Goal: Obtain resource: Download file/media

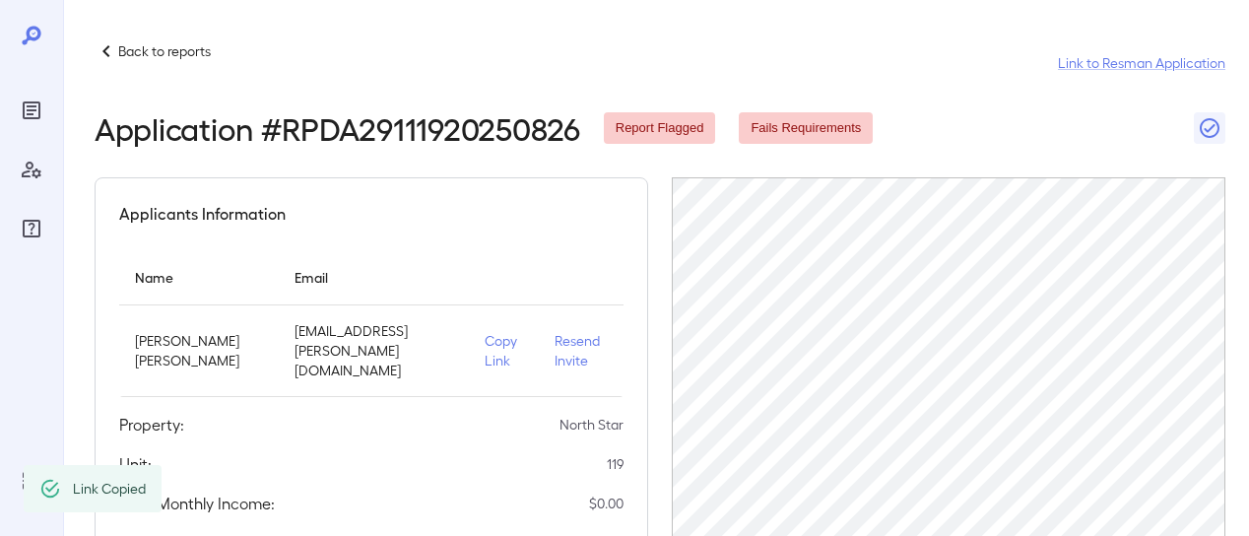
click at [144, 56] on p "Back to reports" at bounding box center [164, 51] width 93 height 20
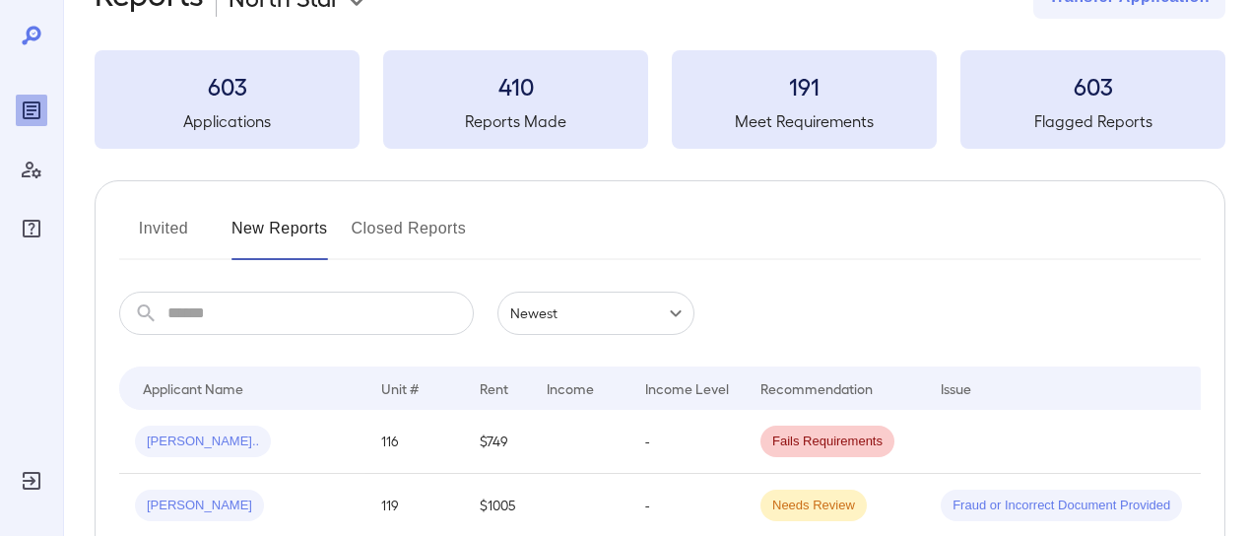
scroll to position [296, 0]
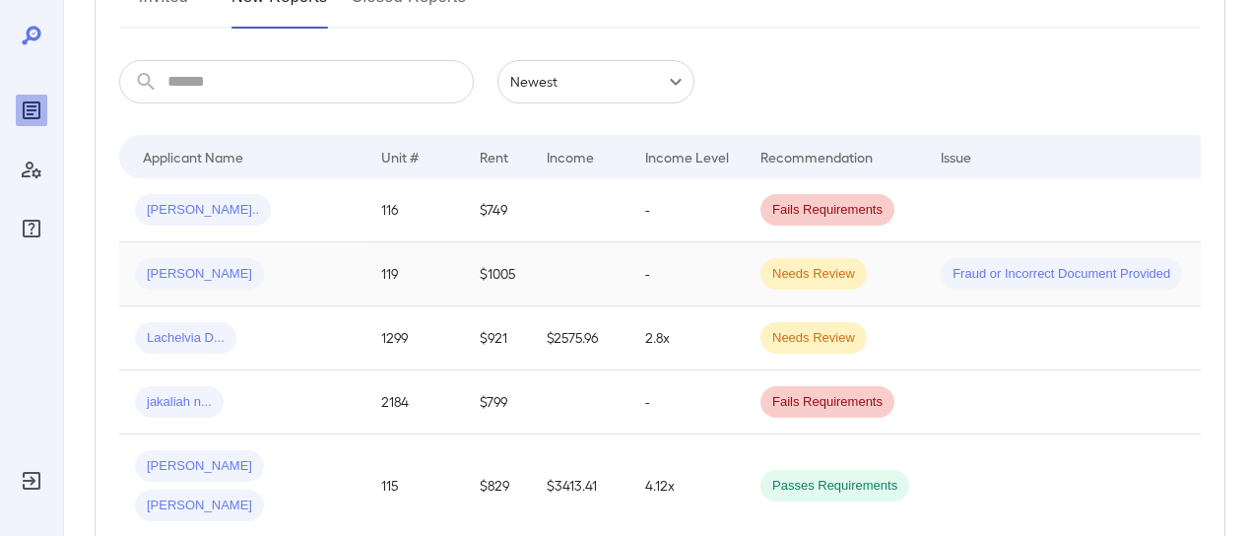
click at [327, 271] on div "[PERSON_NAME]" at bounding box center [242, 274] width 215 height 32
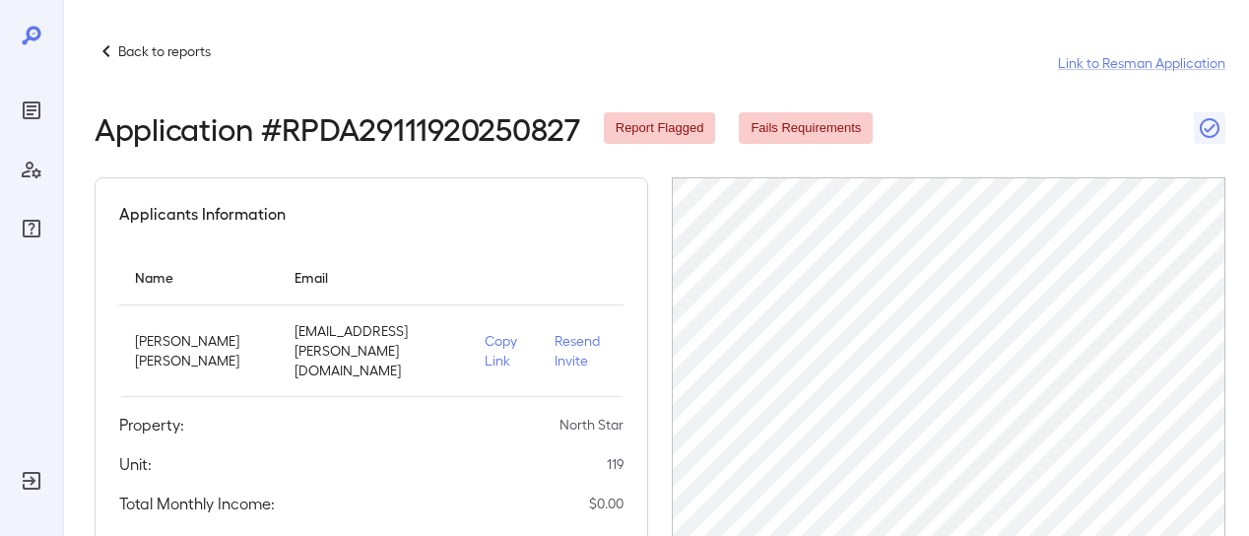
click at [490, 352] on p "Copy Link" at bounding box center [504, 350] width 38 height 39
drag, startPoint x: 118, startPoint y: 56, endPoint x: 146, endPoint y: 3, distance: 59.9
click at [118, 54] on p "Back to reports" at bounding box center [164, 51] width 93 height 20
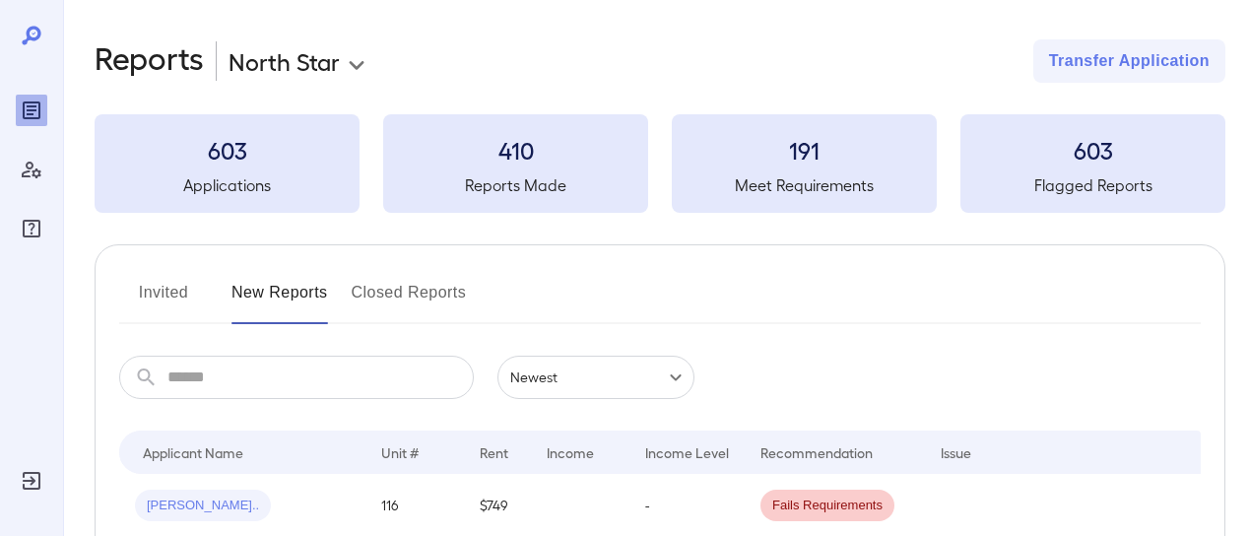
scroll to position [296, 0]
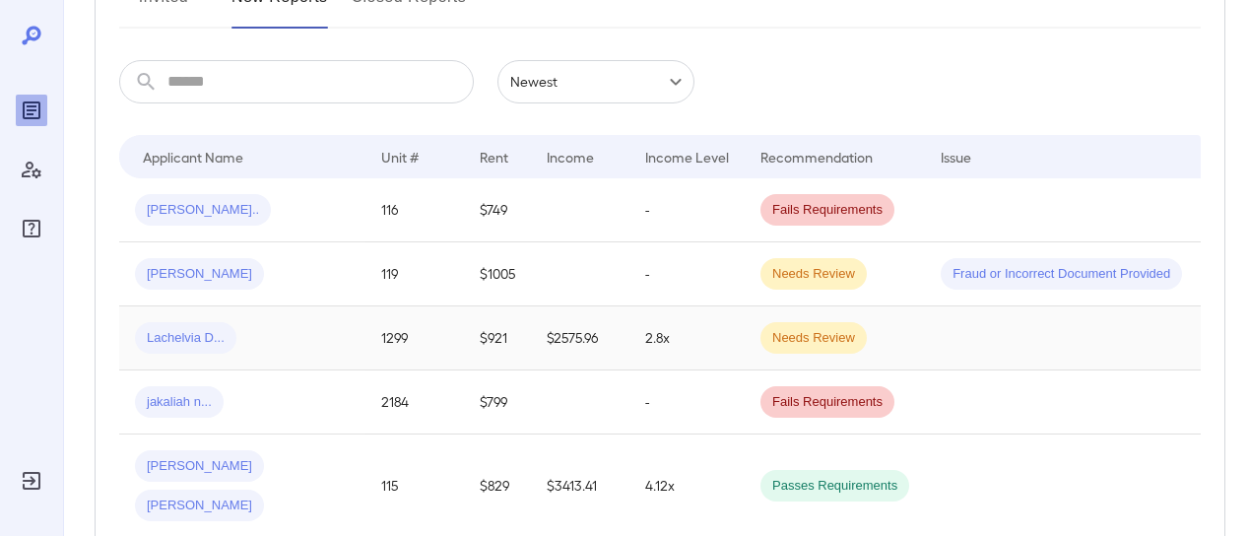
click at [307, 337] on div "Lachelvia D..." at bounding box center [242, 338] width 215 height 32
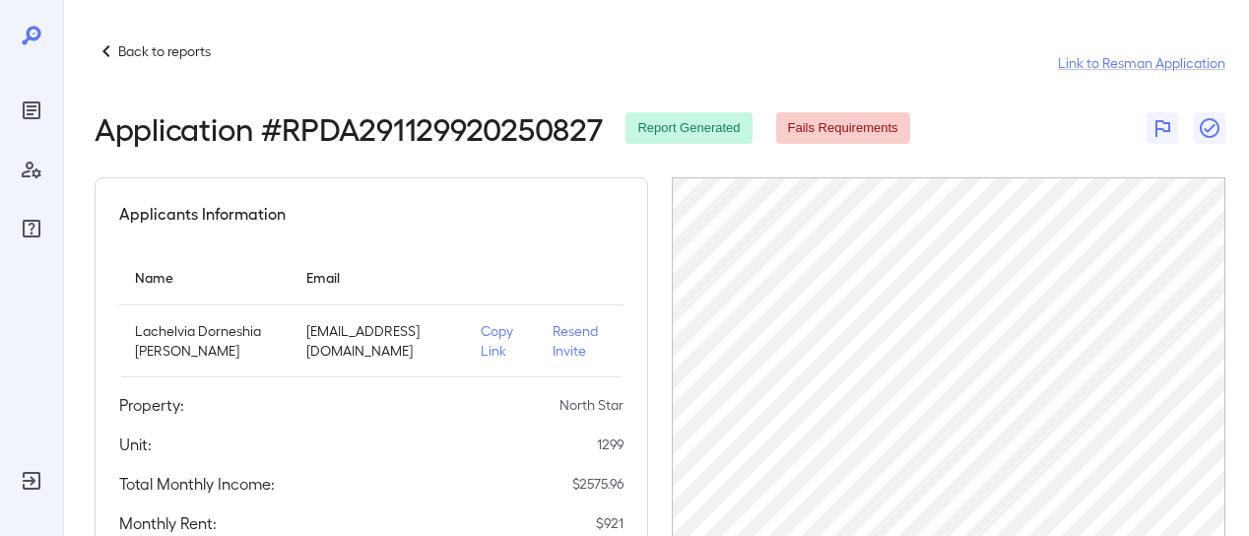
click at [489, 357] on p "Copy Link" at bounding box center [501, 340] width 40 height 39
click at [152, 46] on p "Back to reports" at bounding box center [164, 51] width 93 height 20
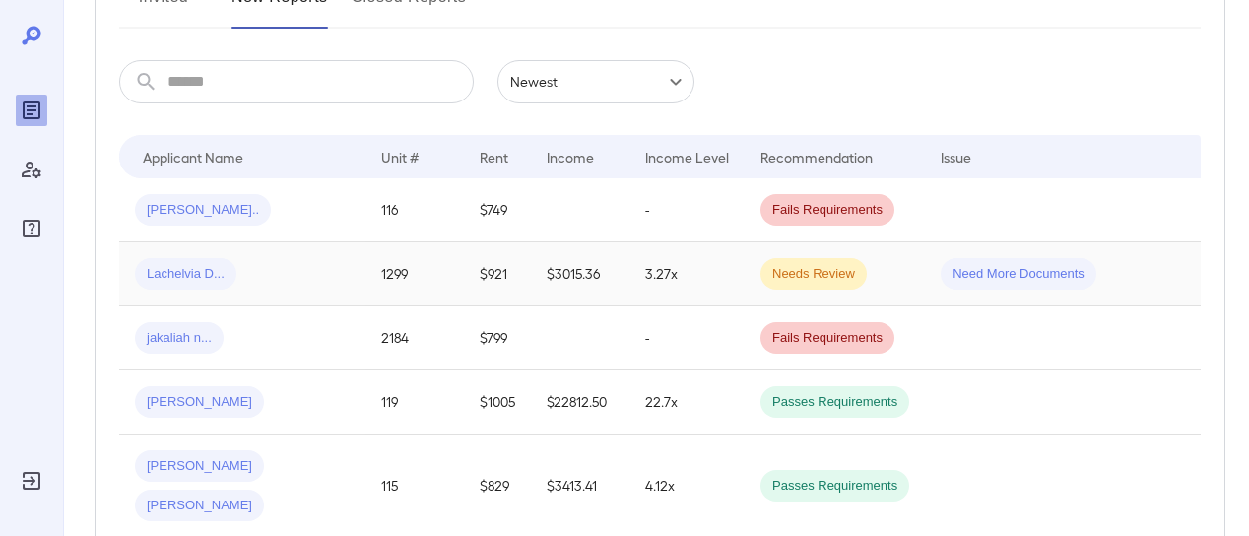
scroll to position [394, 0]
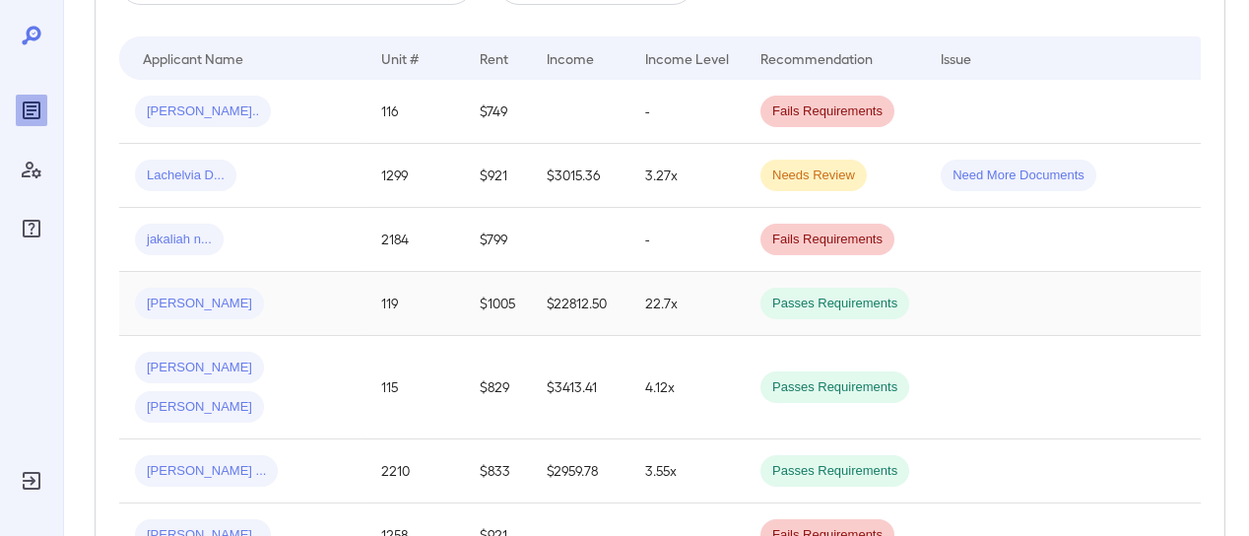
click at [303, 308] on div "[PERSON_NAME]" at bounding box center [242, 304] width 215 height 32
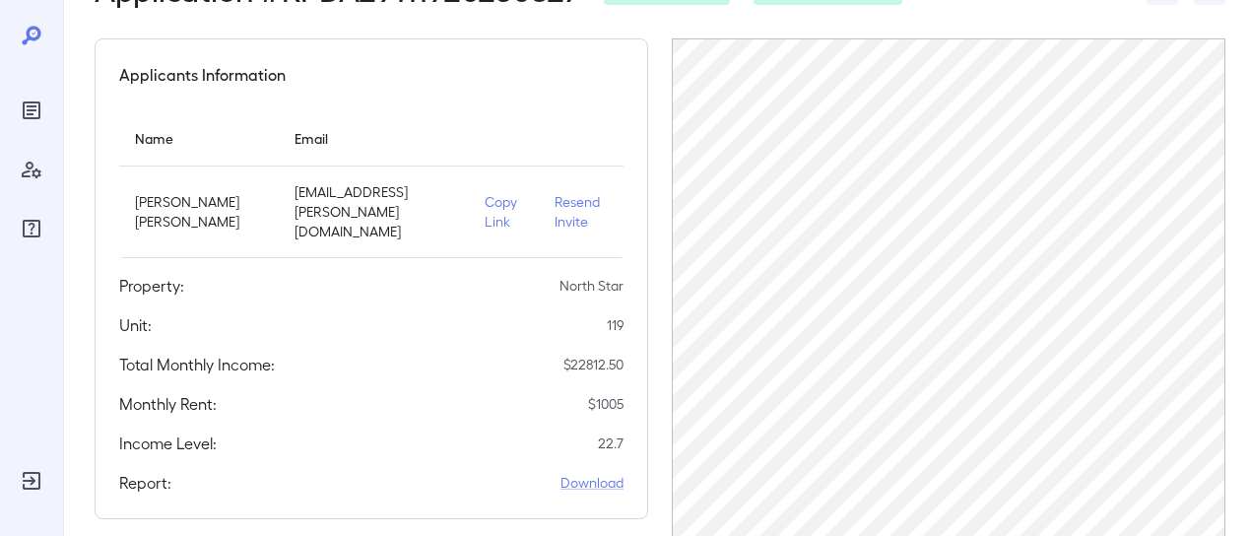
scroll to position [296, 0]
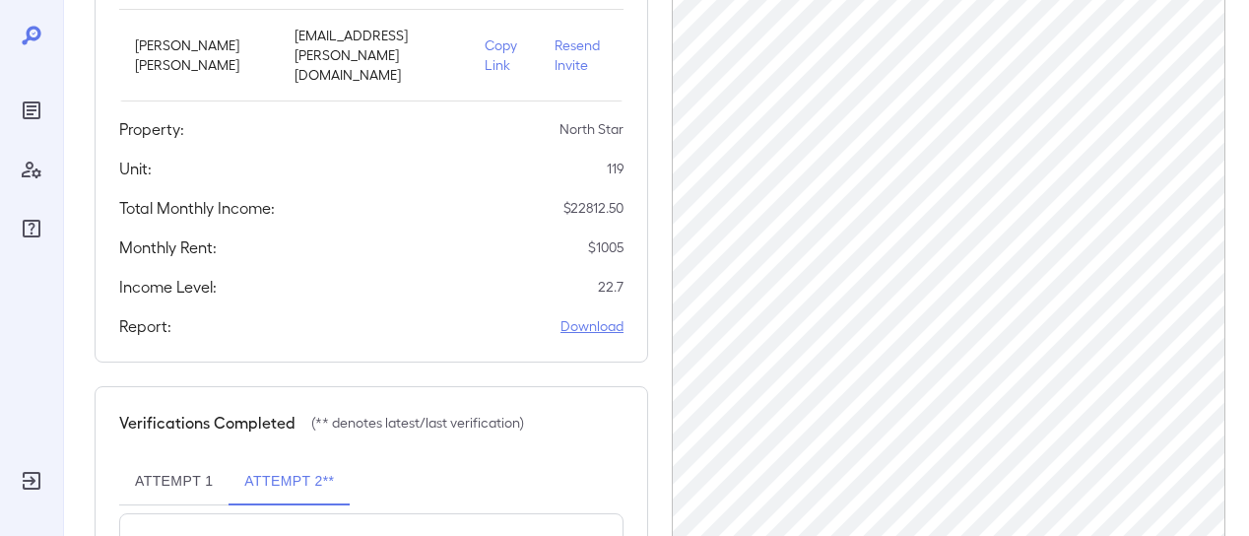
click at [571, 316] on link "Download" at bounding box center [592, 326] width 63 height 20
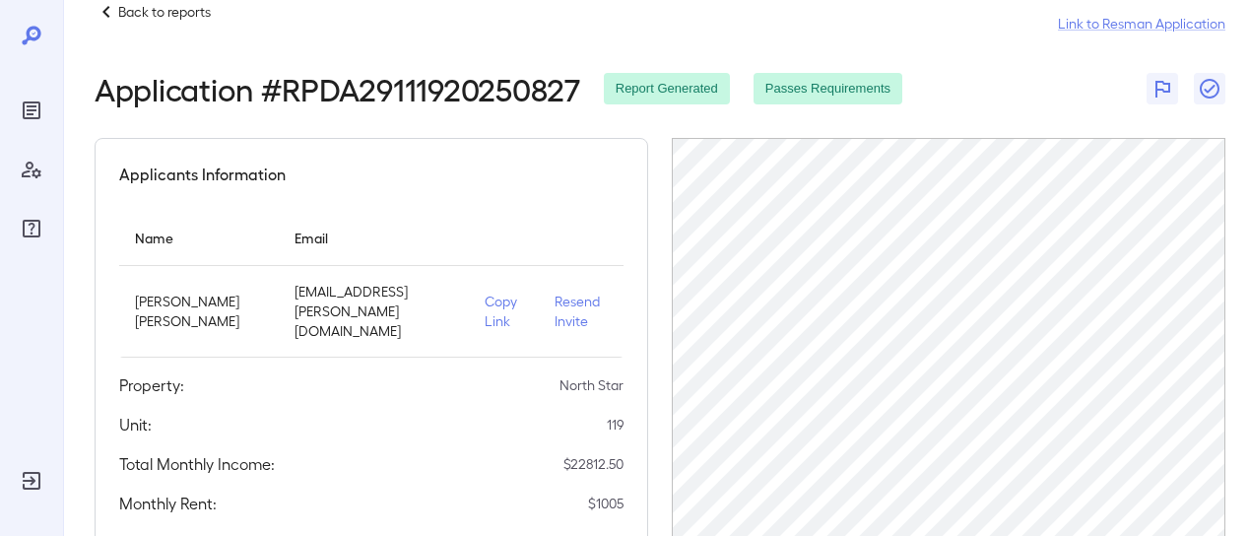
scroll to position [0, 0]
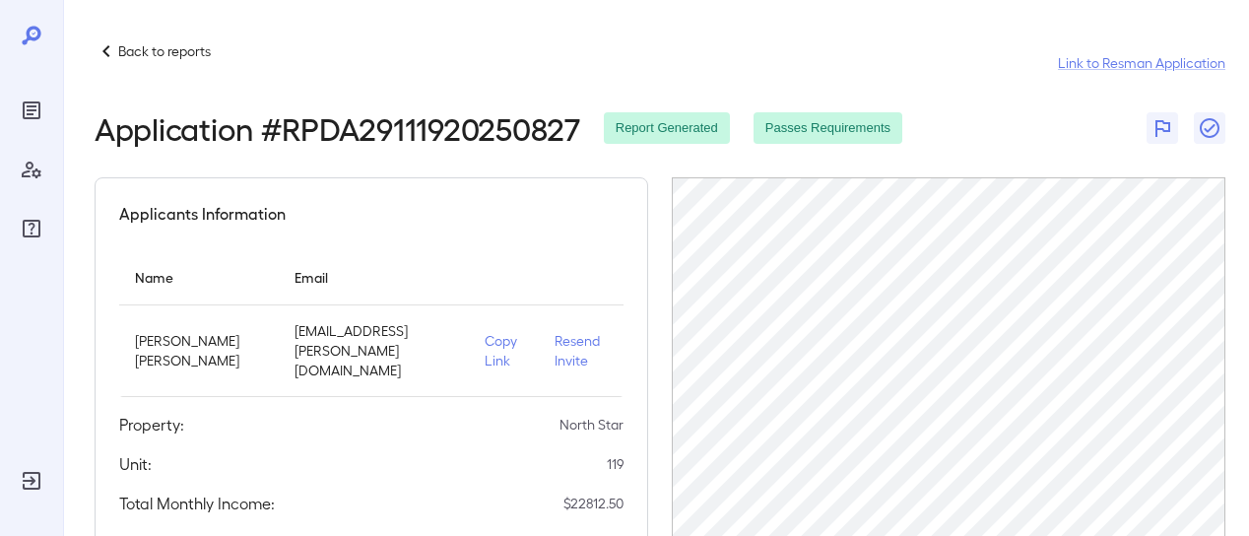
click at [160, 52] on p "Back to reports" at bounding box center [164, 51] width 93 height 20
